Goal: Task Accomplishment & Management: Manage account settings

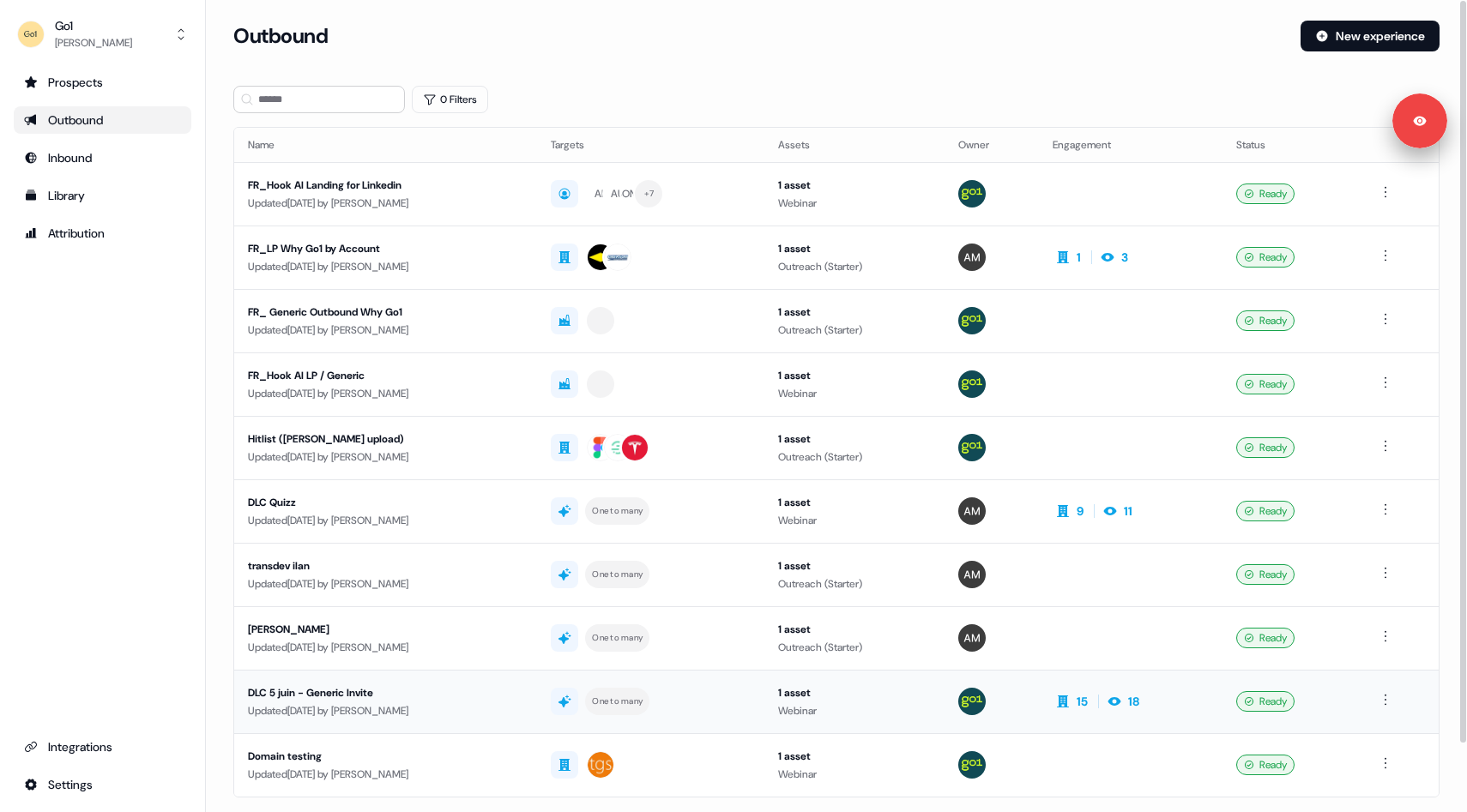
click at [523, 713] on div "Updated [DATE] by [PERSON_NAME]" at bounding box center [385, 710] width 275 height 17
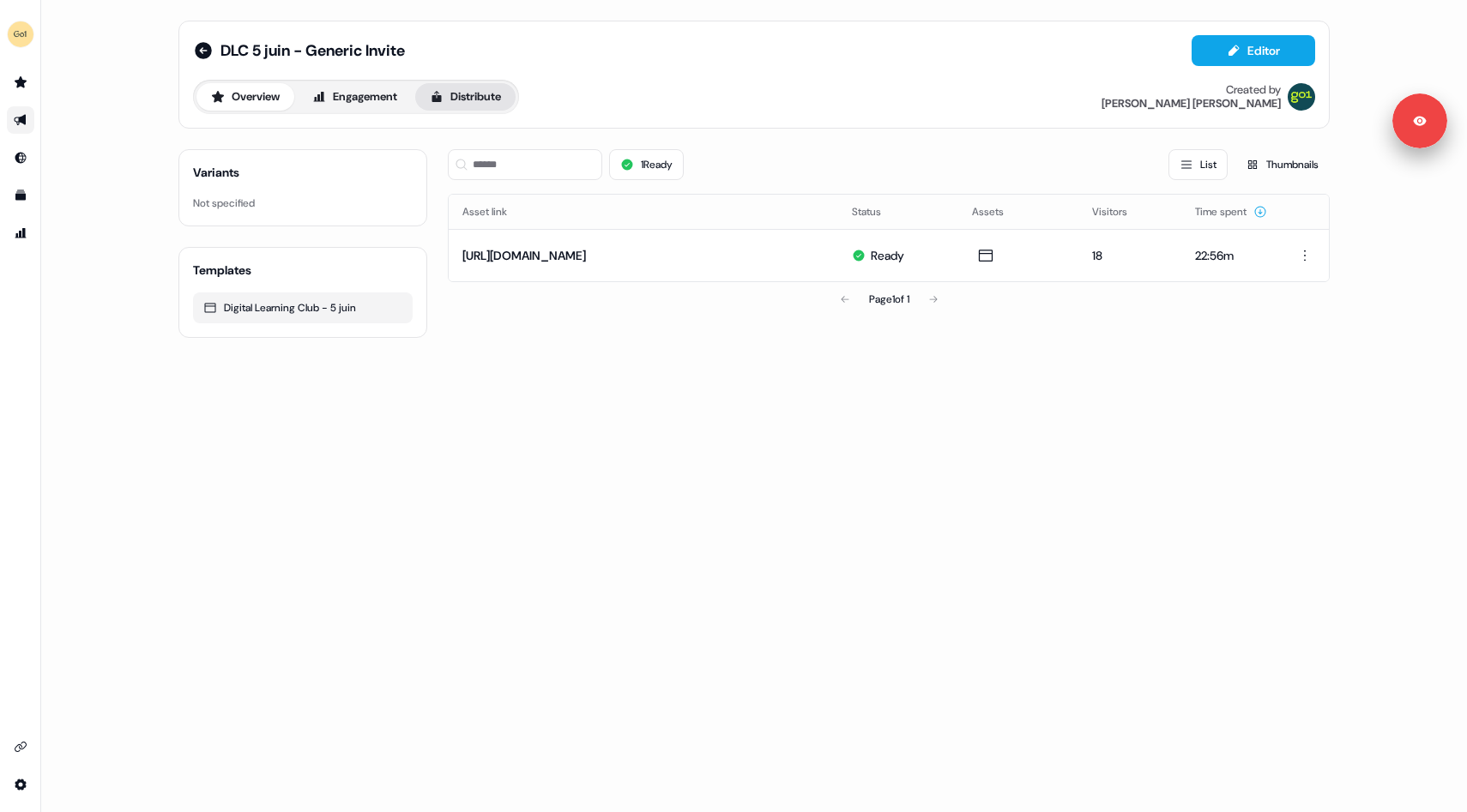
click at [440, 91] on icon at bounding box center [436, 96] width 13 height 13
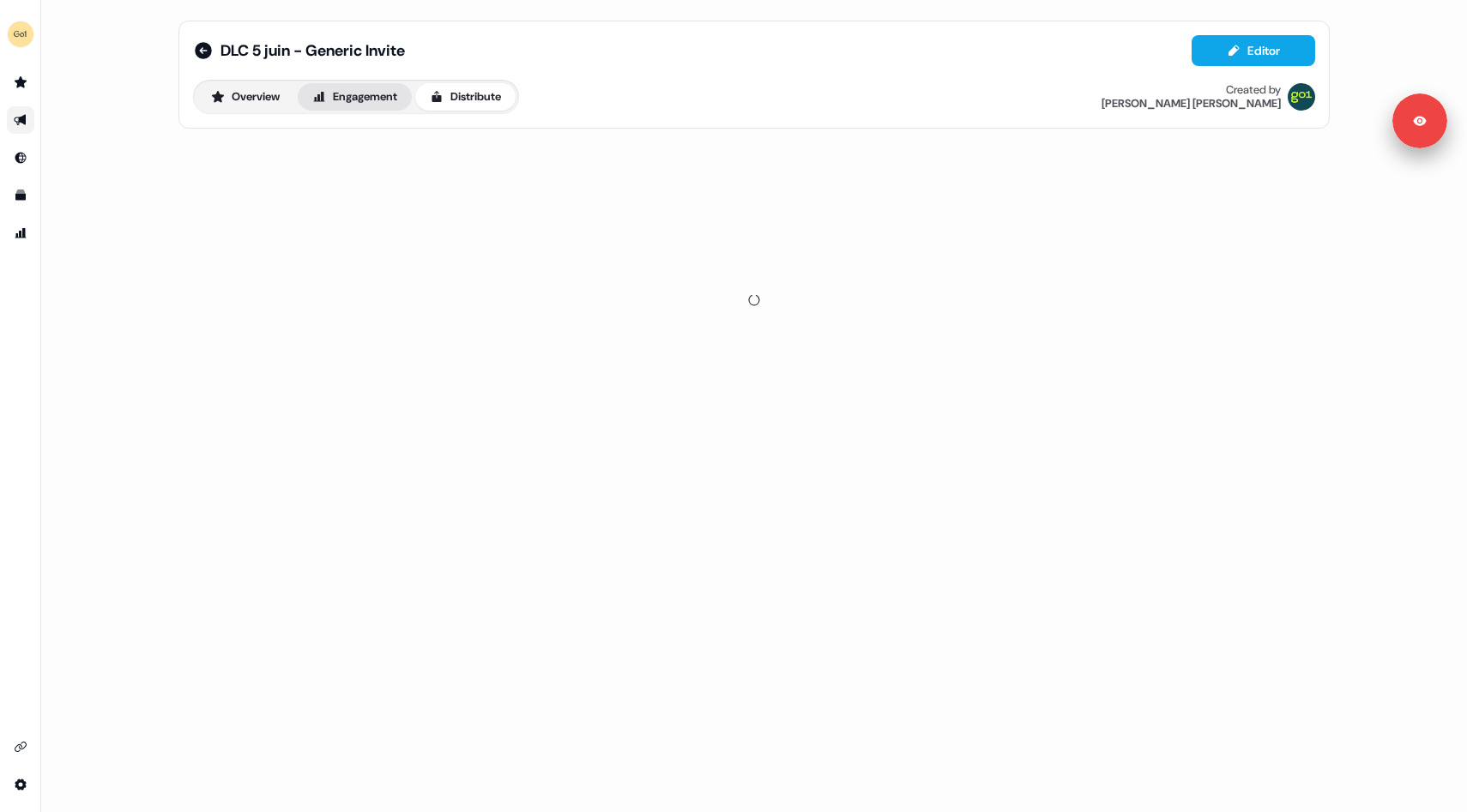
click at [403, 91] on button "Engagement" at bounding box center [354, 97] width 114 height 28
click at [206, 53] on icon at bounding box center [203, 50] width 17 height 17
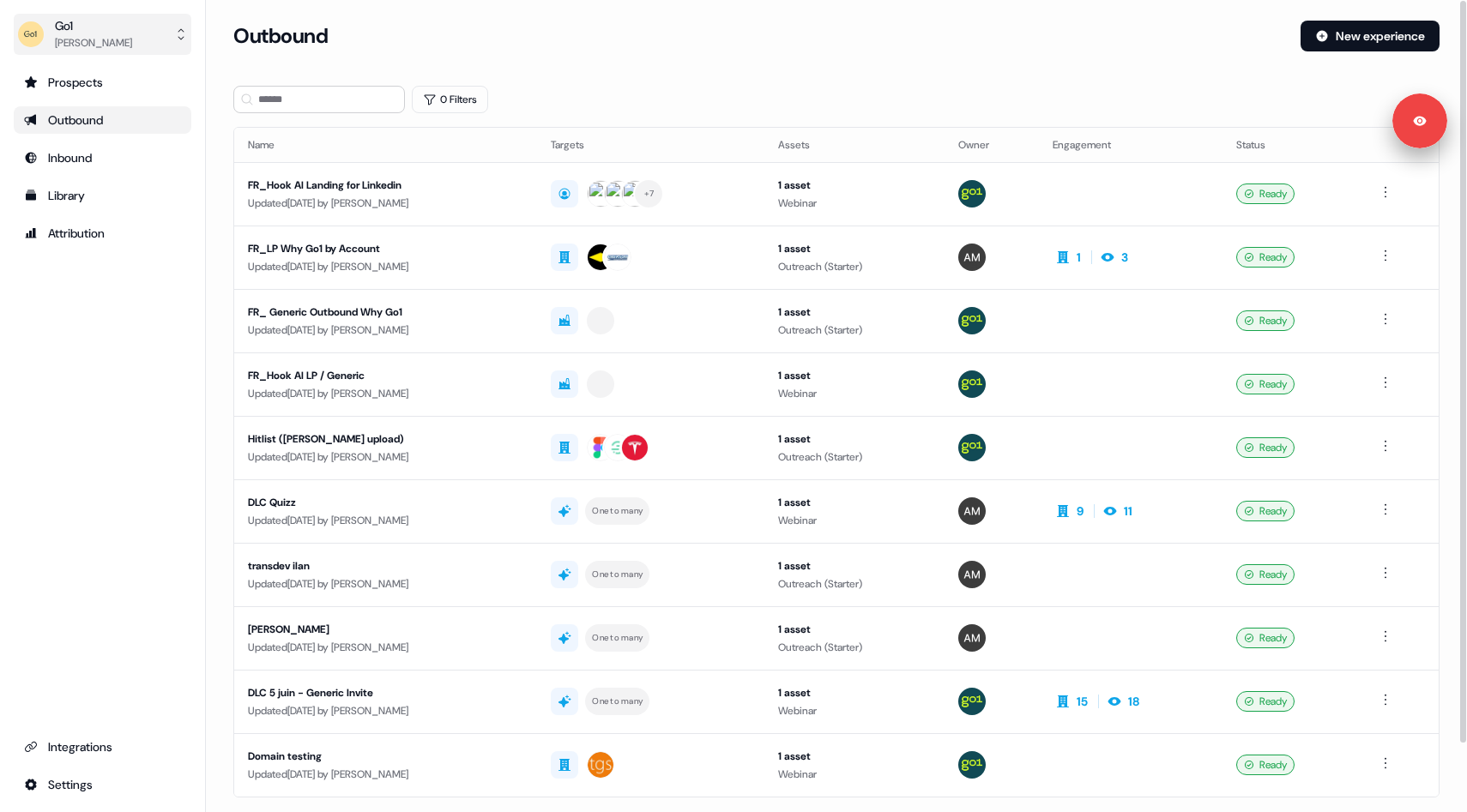
click at [148, 28] on button "Go1 [PERSON_NAME]" at bounding box center [102, 34] width 178 height 41
click at [181, 29] on icon "side nav menu" at bounding box center [180, 34] width 13 height 13
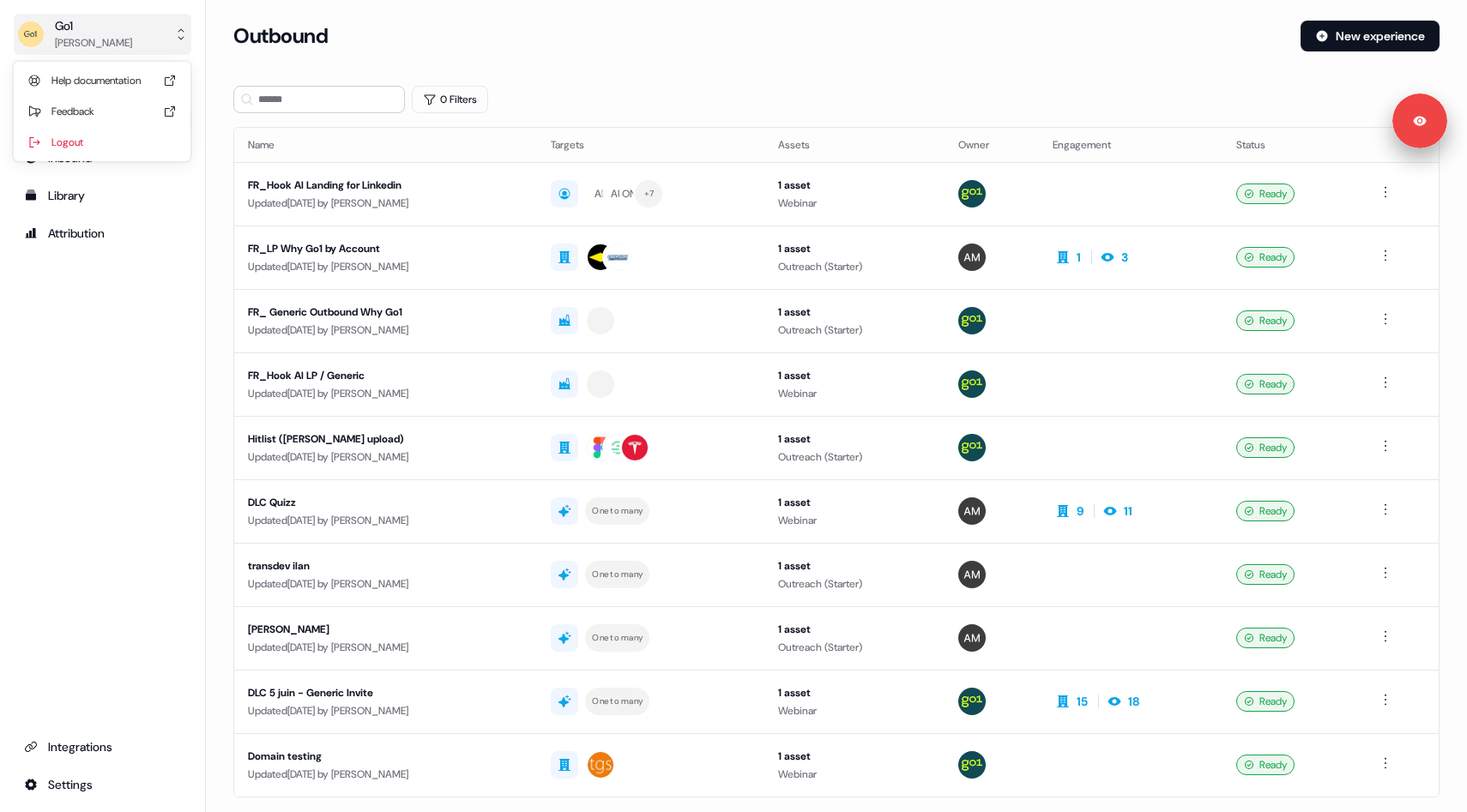
click at [181, 29] on icon "side nav menu" at bounding box center [180, 34] width 13 height 13
click at [106, 146] on div "Logout" at bounding box center [102, 143] width 163 height 30
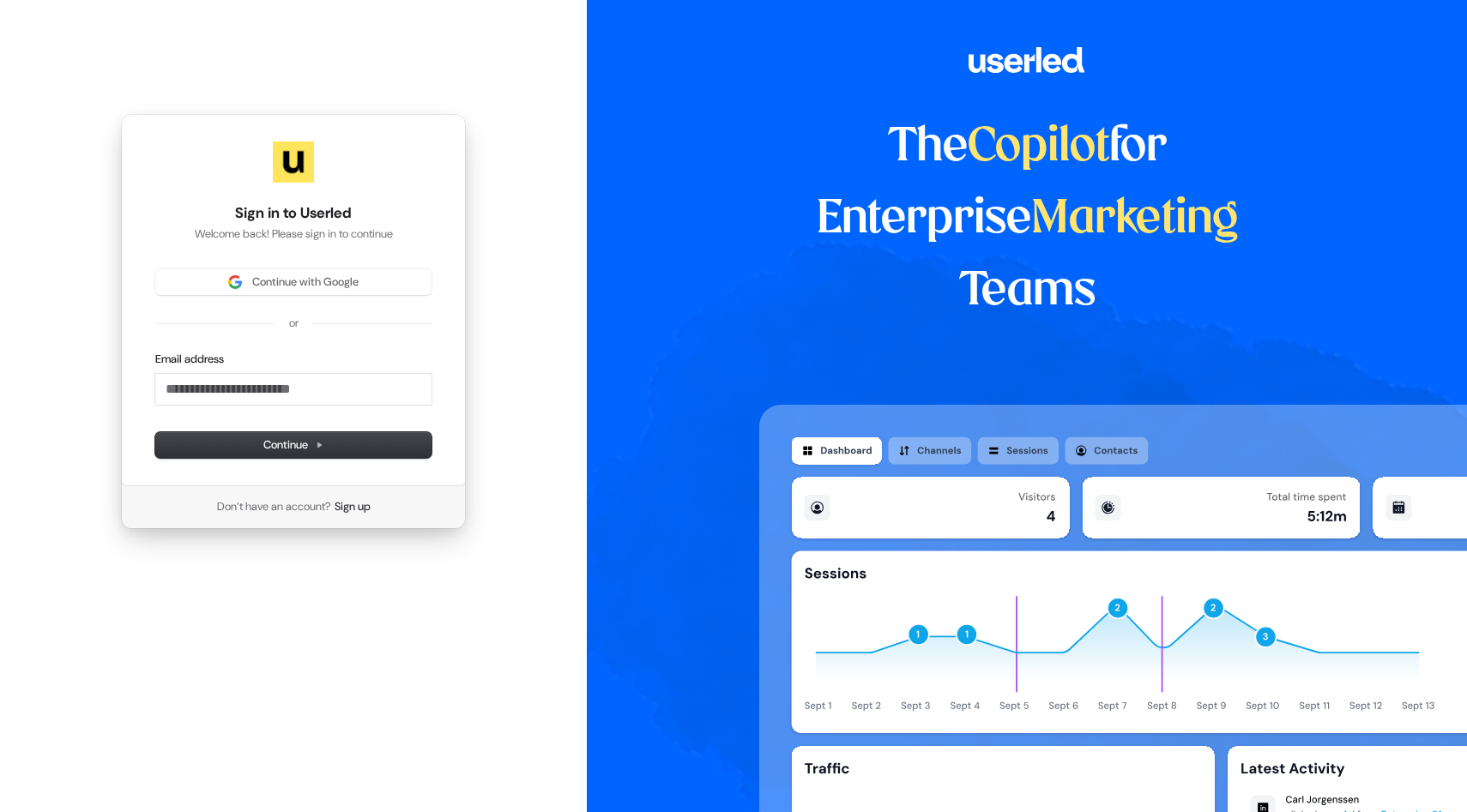
click at [308, 298] on div "Continue with Google or Email address Continue" at bounding box center [293, 363] width 276 height 188
click at [308, 291] on button "Continue with Google" at bounding box center [293, 281] width 276 height 26
